Goal: Entertainment & Leisure: Consume media (video, audio)

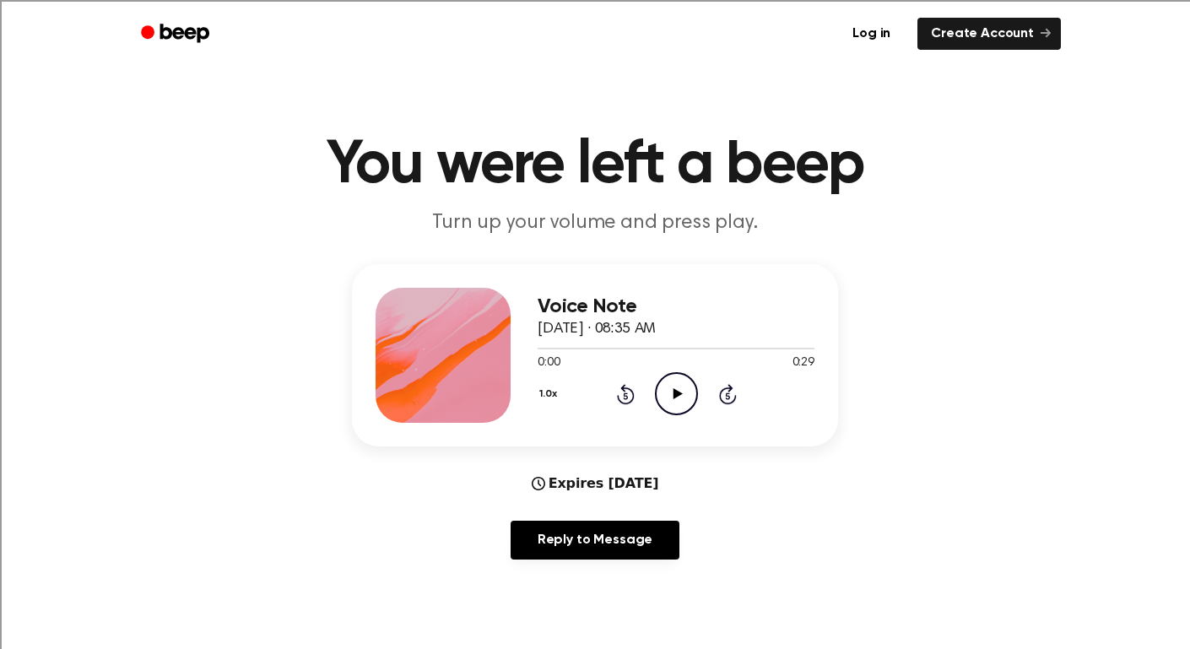
click at [643, 415] on div "Voice Note [DATE] · 08:35 AM 0:00 0:29 Your browser does not support the [objec…" at bounding box center [676, 355] width 277 height 135
click at [662, 415] on div "Voice Note [DATE] · 08:35 AM 0:00 0:29 Your browser does not support the [objec…" at bounding box center [676, 355] width 277 height 135
click at [672, 415] on div "Voice Note [DATE] · 08:35 AM 0:00 0:29 Your browser does not support the [objec…" at bounding box center [676, 355] width 277 height 135
click at [673, 405] on icon "Play Audio" at bounding box center [676, 393] width 43 height 43
click at [668, 405] on icon "Pause Audio" at bounding box center [676, 393] width 43 height 43
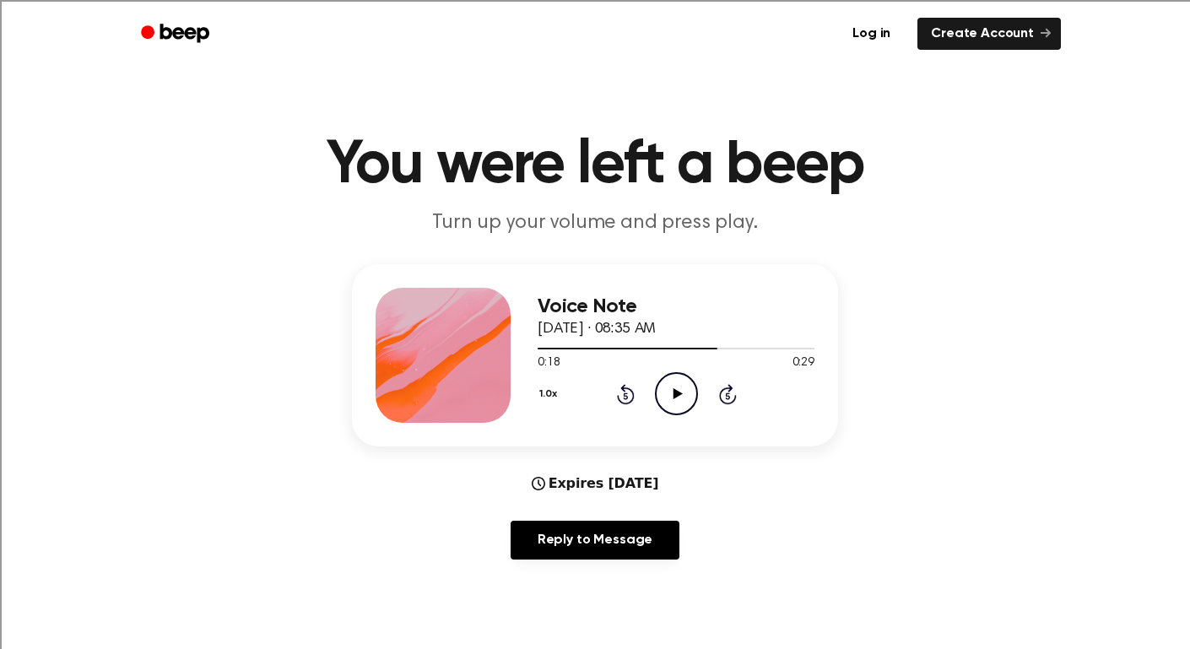
click at [683, 403] on icon "Play Audio" at bounding box center [676, 393] width 43 height 43
click at [678, 403] on icon "Pause Audio" at bounding box center [676, 393] width 43 height 43
click at [670, 396] on icon "Play Audio" at bounding box center [676, 393] width 43 height 43
click at [673, 392] on icon at bounding box center [677, 393] width 8 height 11
drag, startPoint x: 686, startPoint y: 392, endPoint x: 691, endPoint y: 367, distance: 25.8
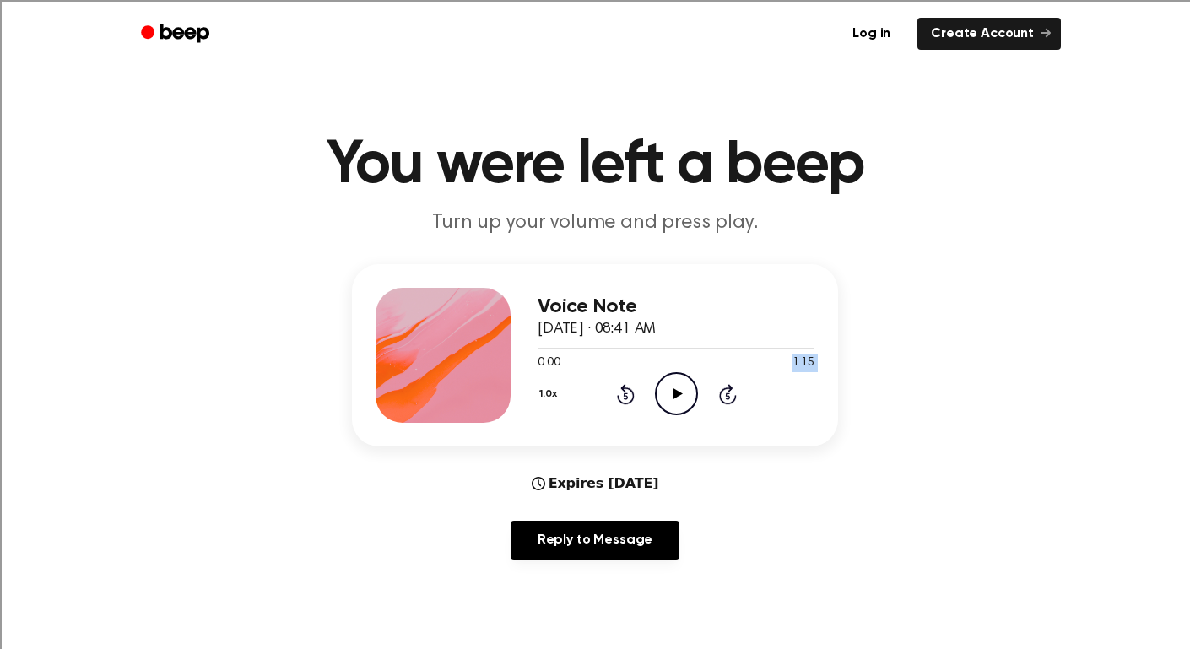
click at [691, 367] on div "Voice Note September 15, 2025 · 08:41 AM 0:00 1:15 Your browser does not suppor…" at bounding box center [676, 355] width 277 height 135
click at [691, 381] on icon "Play Audio" at bounding box center [676, 393] width 43 height 43
click at [687, 408] on icon "Pause Audio" at bounding box center [676, 393] width 43 height 43
